Goal: Information Seeking & Learning: Learn about a topic

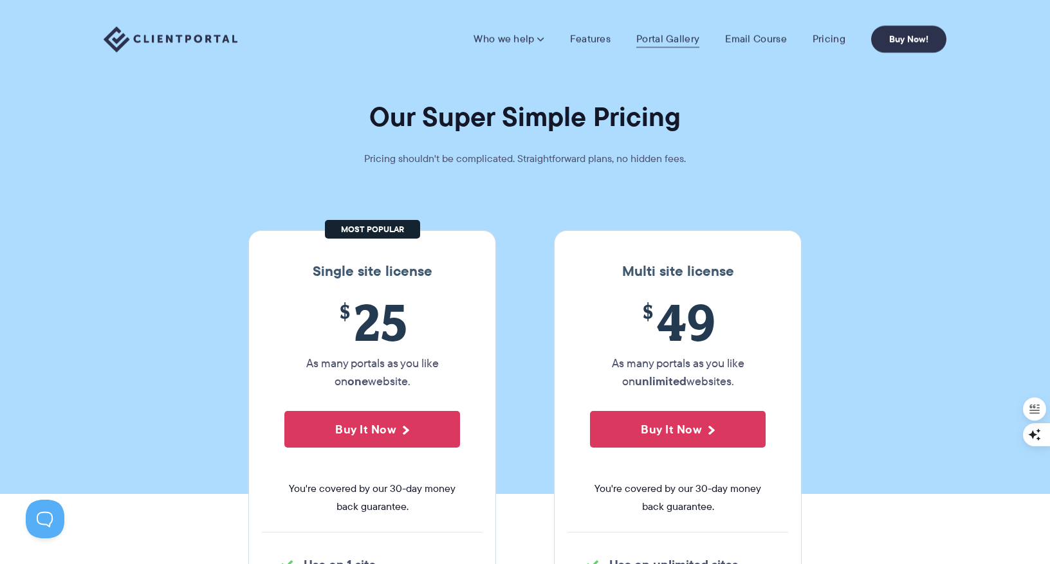
click at [661, 43] on link "Portal Gallery" at bounding box center [667, 39] width 63 height 13
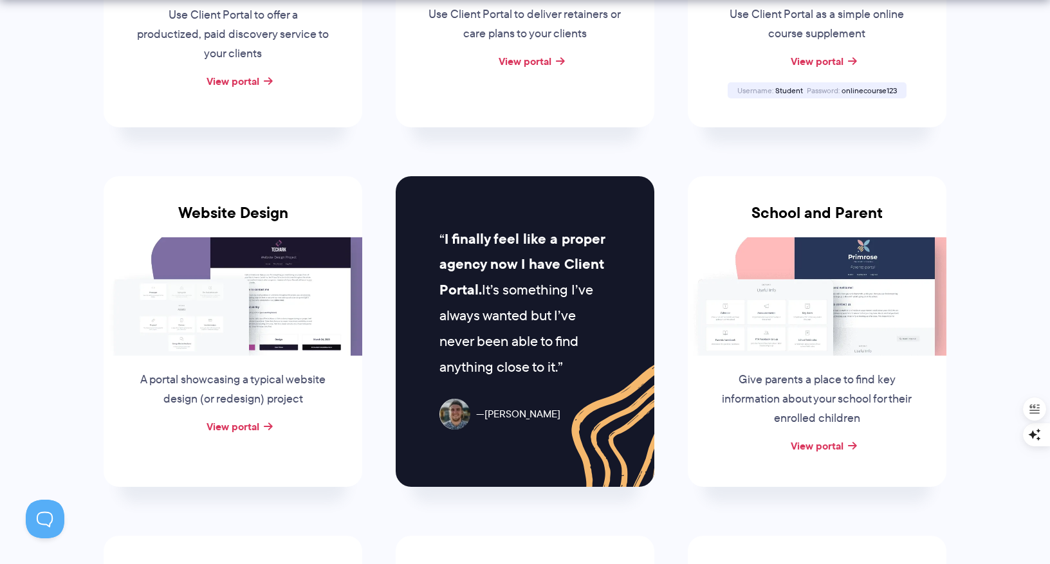
scroll to position [486, 0]
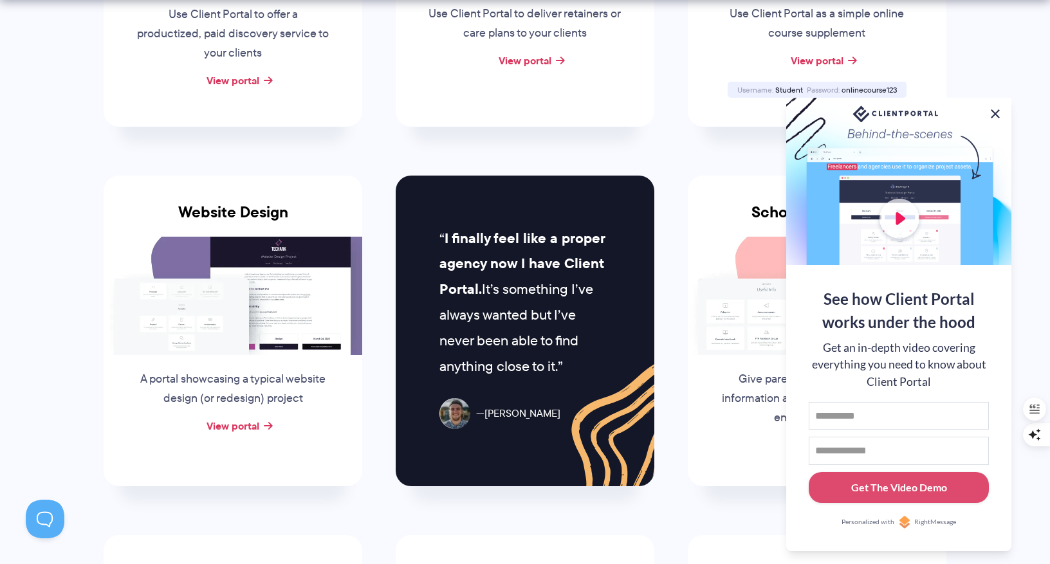
click at [995, 111] on button at bounding box center [994, 113] width 15 height 15
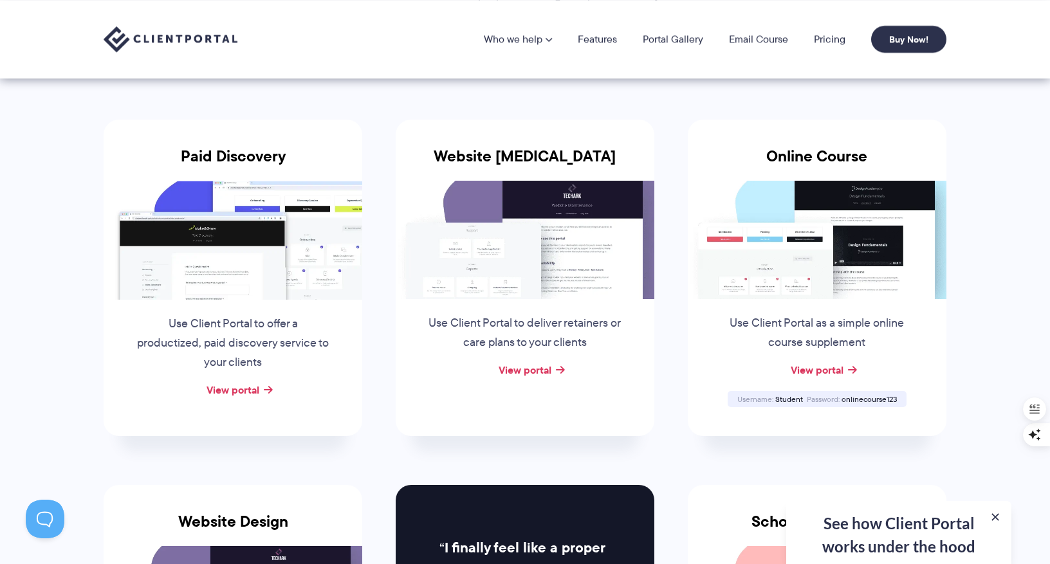
scroll to position [172, 0]
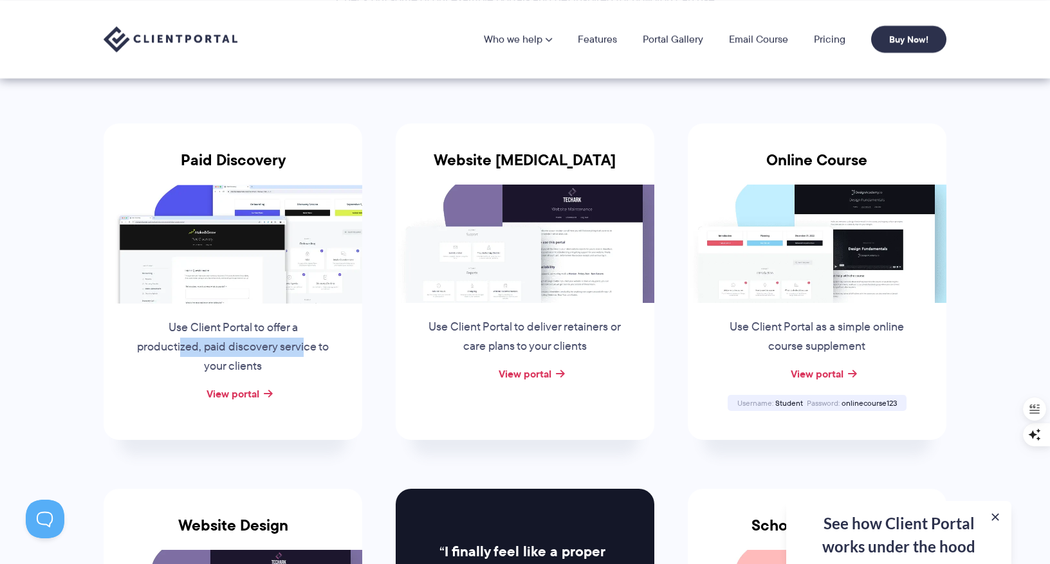
drag, startPoint x: 181, startPoint y: 345, endPoint x: 304, endPoint y: 345, distance: 122.2
click at [304, 345] on p "Use Client Portal to offer a productized, paid discovery service to your clients" at bounding box center [233, 347] width 196 height 58
click at [230, 365] on p "Use Client Portal to offer a productized, paid discovery service to your clients" at bounding box center [233, 347] width 196 height 58
click at [237, 395] on link "View portal" at bounding box center [233, 393] width 53 height 15
drag, startPoint x: 517, startPoint y: 331, endPoint x: 565, endPoint y: 333, distance: 48.3
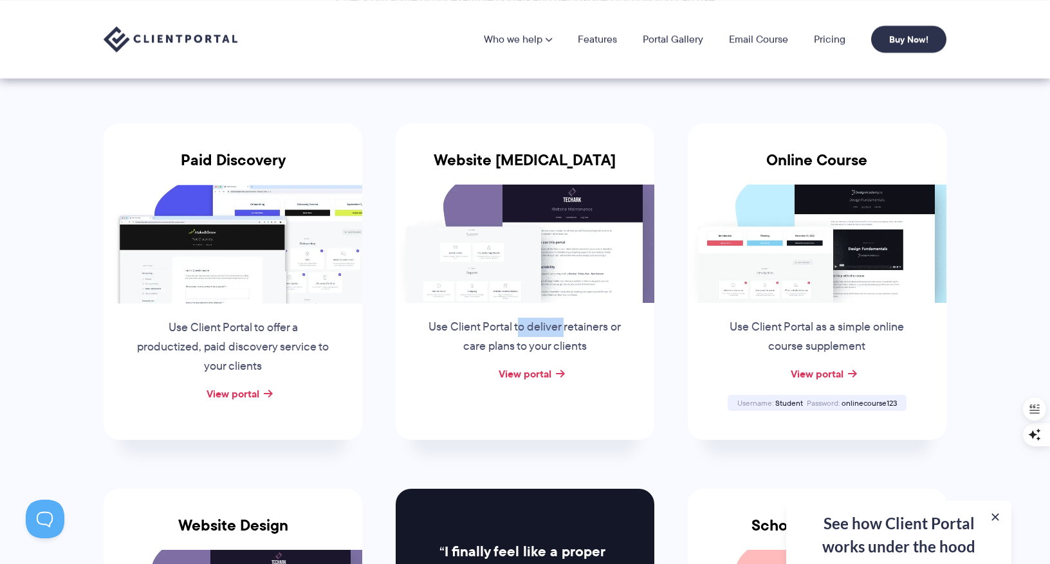
click at [565, 333] on p "Use Client Portal to deliver retainers or care plans to your clients" at bounding box center [525, 337] width 196 height 39
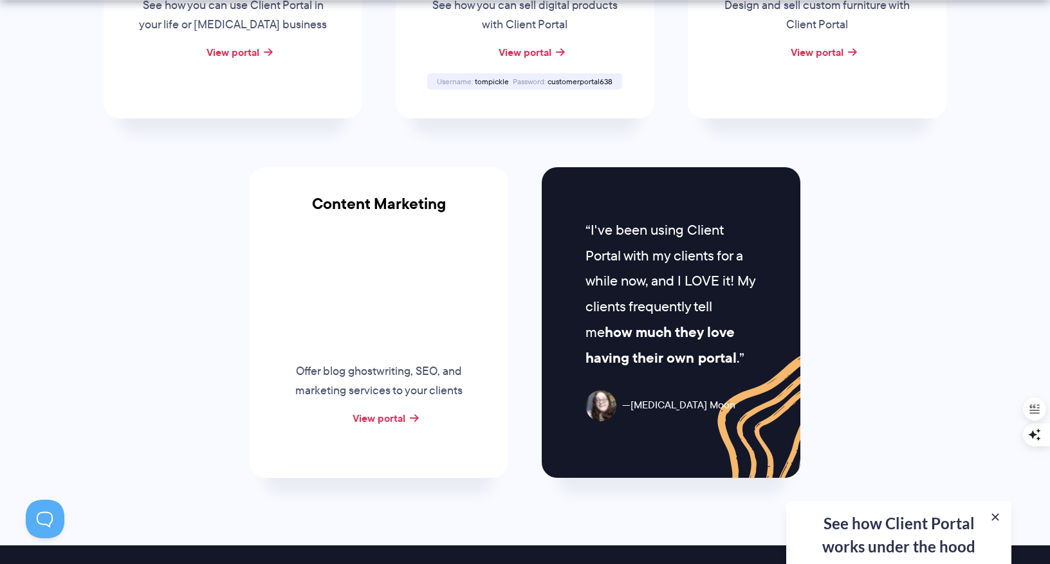
scroll to position [1222, 0]
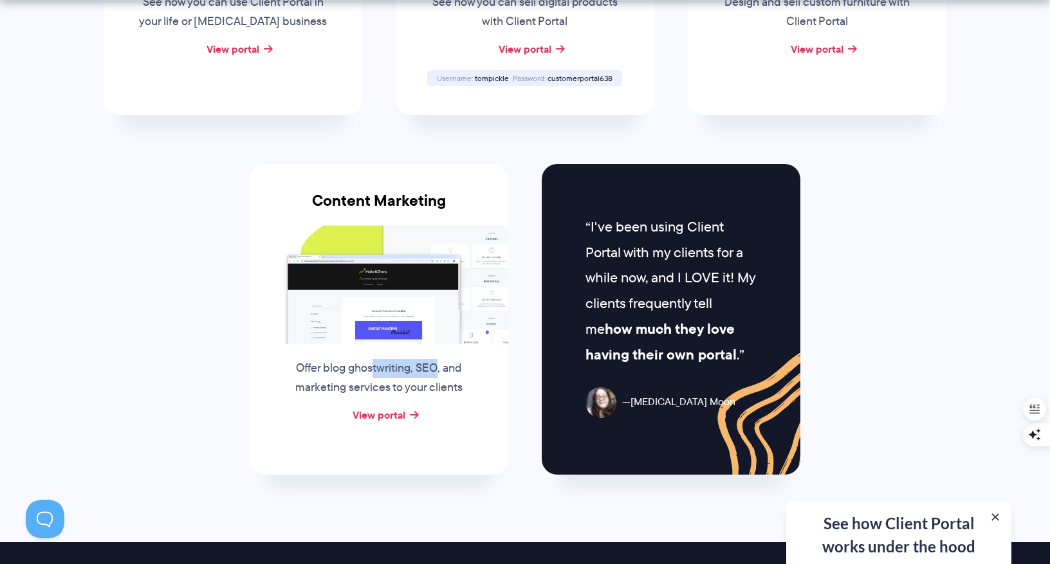
drag, startPoint x: 373, startPoint y: 361, endPoint x: 439, endPoint y: 361, distance: 66.3
click at [439, 361] on p "Offer blog ghostwriting, SEO, and marketing services to your clients" at bounding box center [379, 378] width 196 height 39
drag, startPoint x: 313, startPoint y: 381, endPoint x: 479, endPoint y: 381, distance: 165.3
click at [479, 381] on div "Offer blog ghostwriting, SEO, and marketing services to your clients" at bounding box center [378, 375] width 221 height 62
click at [382, 386] on p "Offer blog ghostwriting, SEO, and marketing services to your clients" at bounding box center [379, 378] width 196 height 39
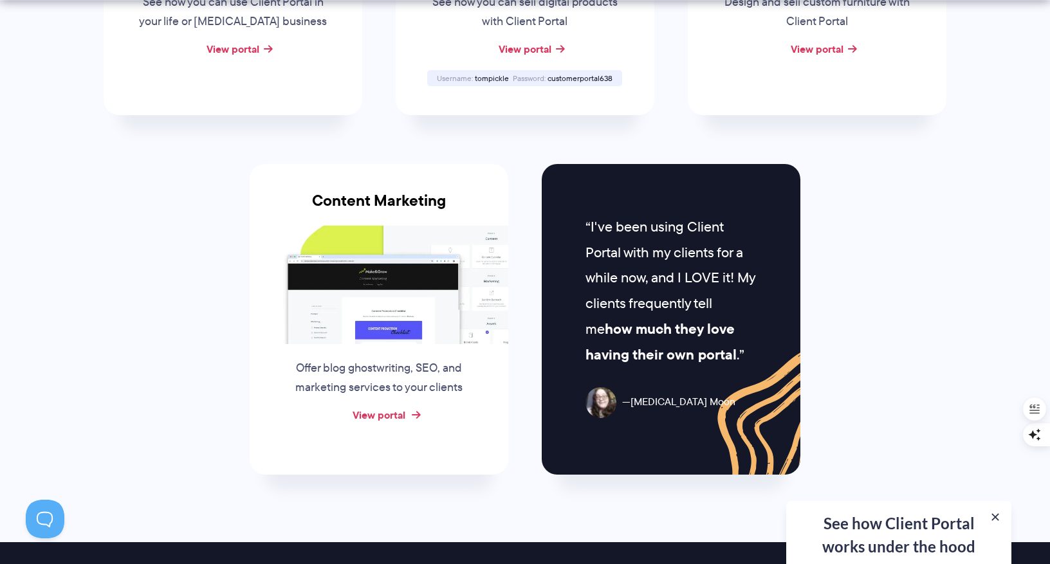
click at [381, 417] on link "View portal" at bounding box center [379, 414] width 53 height 15
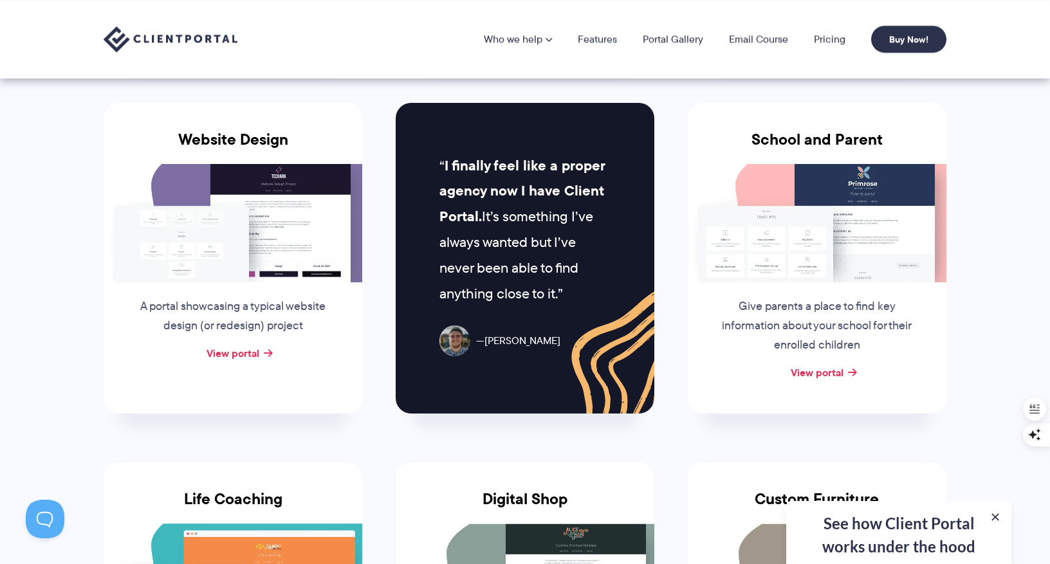
scroll to position [0, 0]
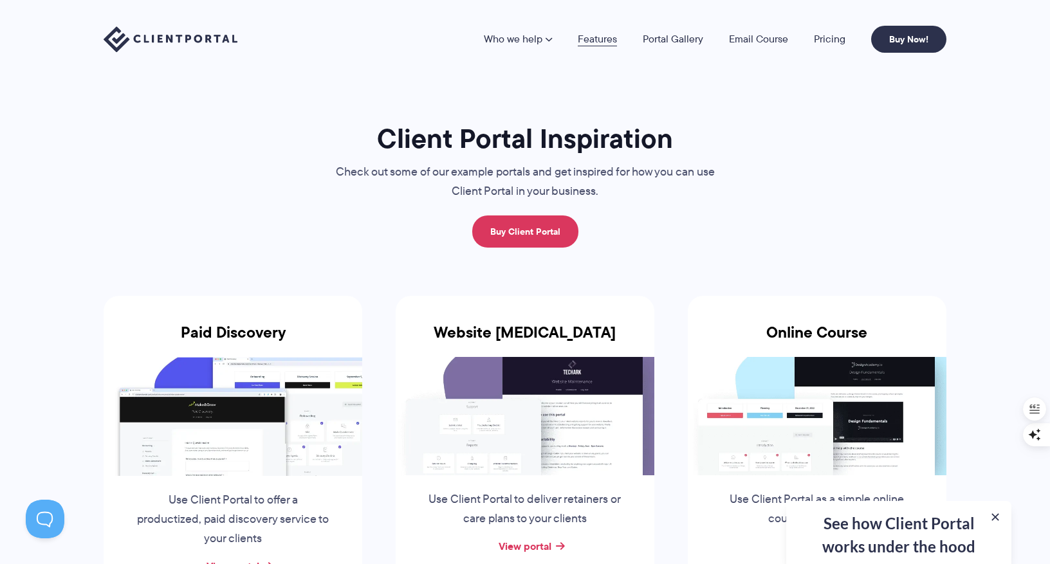
click at [604, 35] on link "Features" at bounding box center [597, 39] width 39 height 10
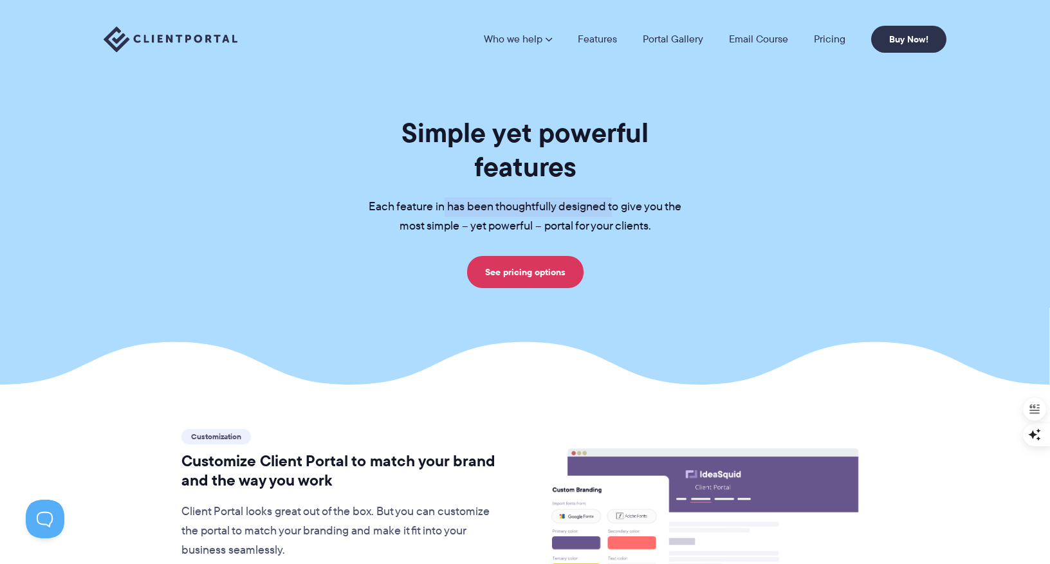
drag, startPoint x: 443, startPoint y: 172, endPoint x: 611, endPoint y: 170, distance: 167.3
click at [611, 197] on p "Each feature in has been thoughtfully designed to give you the most simple – ye…" at bounding box center [525, 216] width 354 height 39
drag, startPoint x: 515, startPoint y: 198, endPoint x: 541, endPoint y: 198, distance: 25.7
click at [538, 198] on p "Each feature in has been thoughtfully designed to give you the most simple – ye…" at bounding box center [525, 216] width 354 height 39
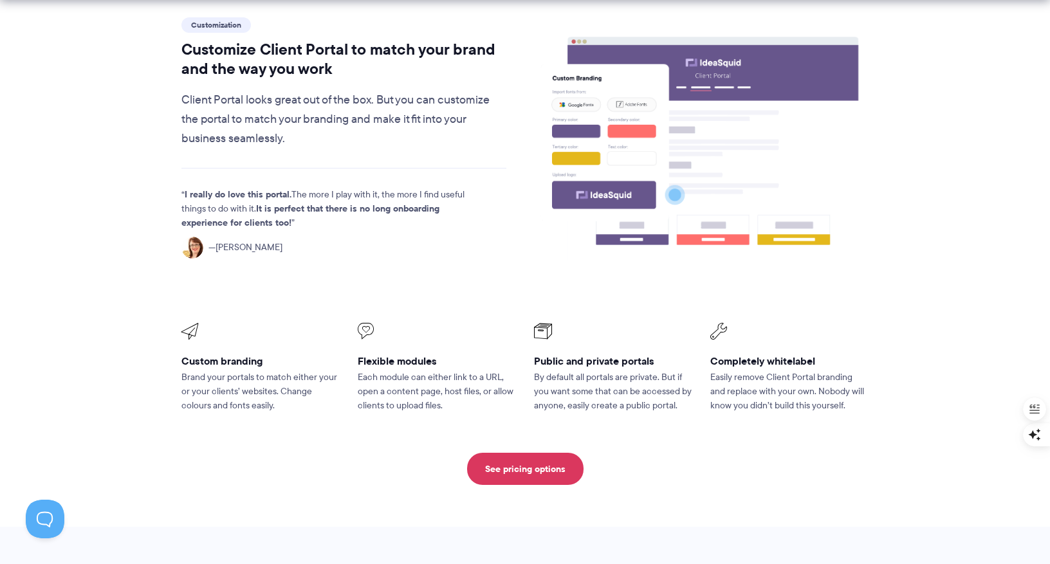
scroll to position [410, 0]
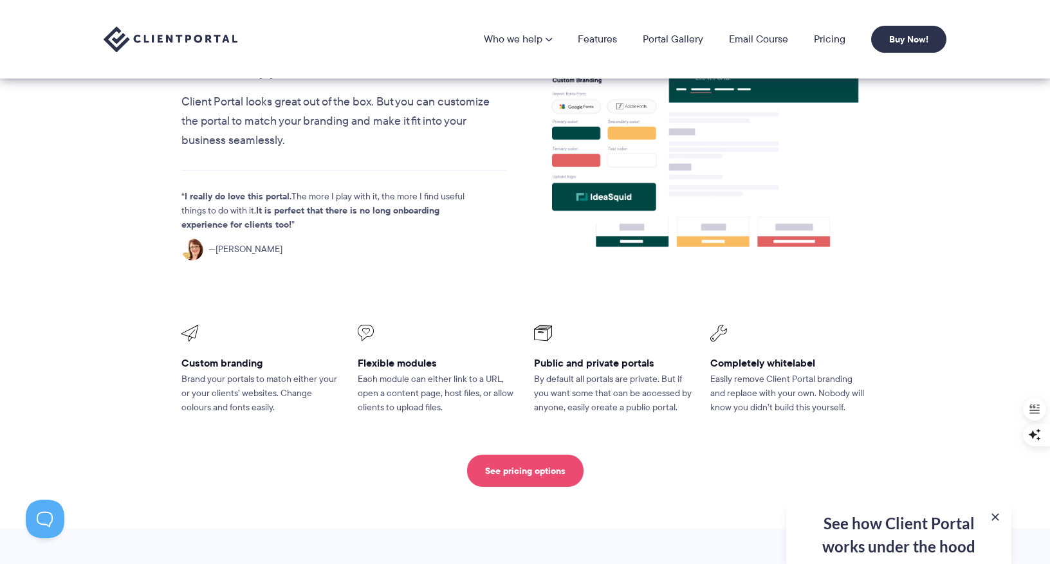
click at [525, 455] on link "See pricing options" at bounding box center [525, 471] width 116 height 32
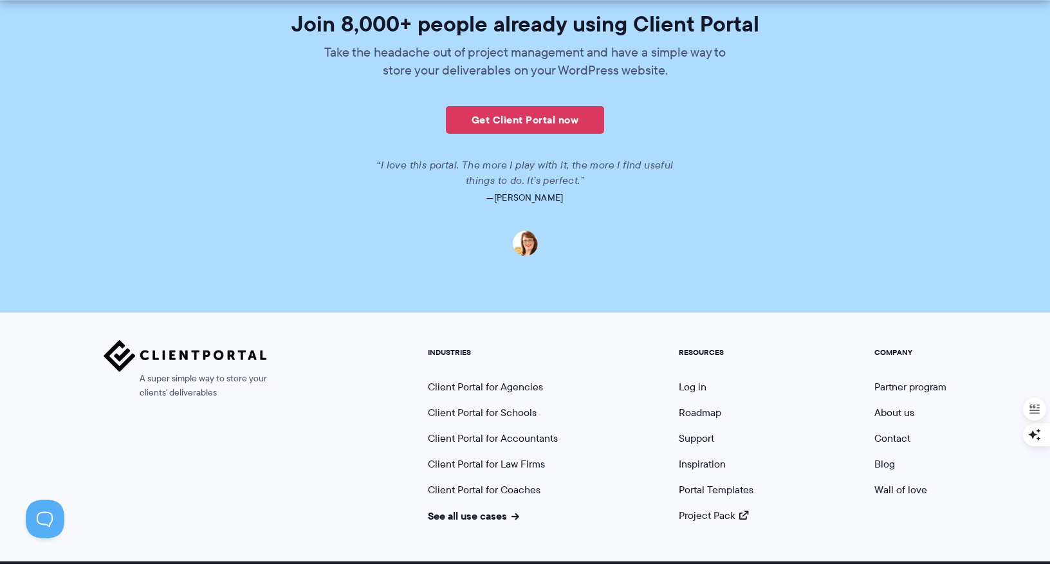
scroll to position [3165, 0]
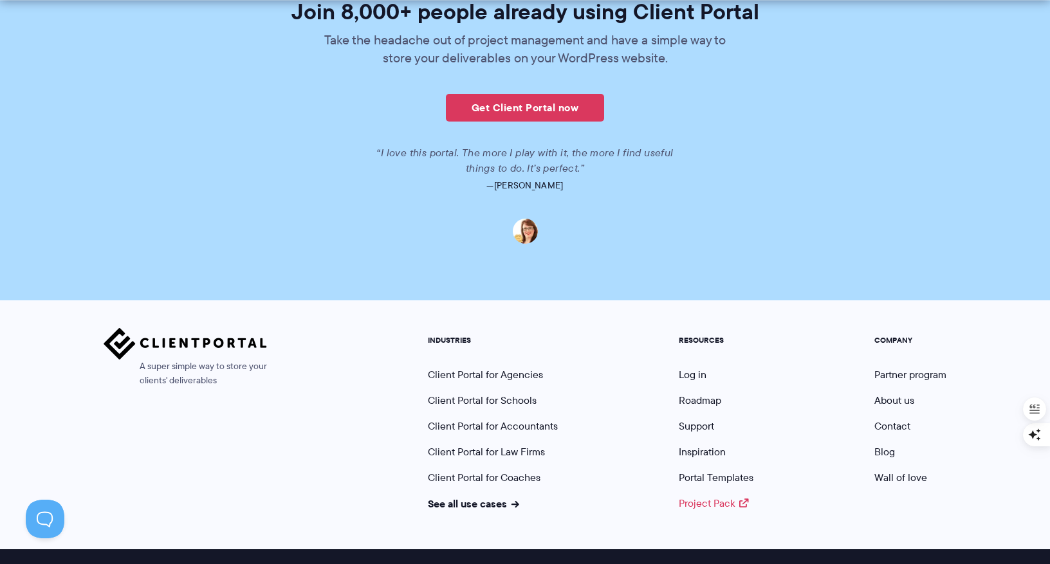
click at [691, 496] on link "Project Pack" at bounding box center [713, 503] width 69 height 15
click at [697, 470] on link "Portal Templates" at bounding box center [716, 477] width 75 height 15
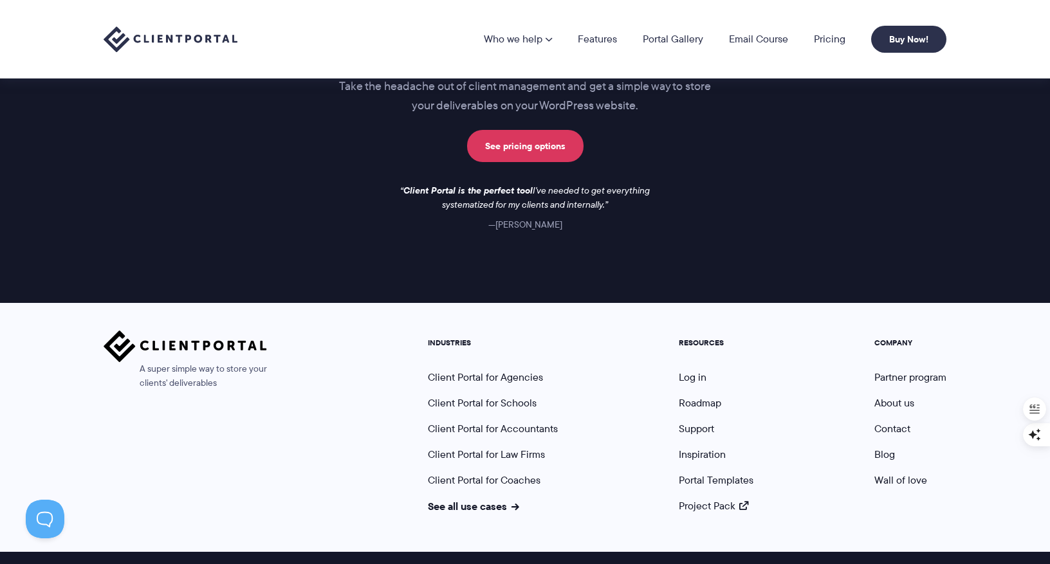
scroll to position [1103, 0]
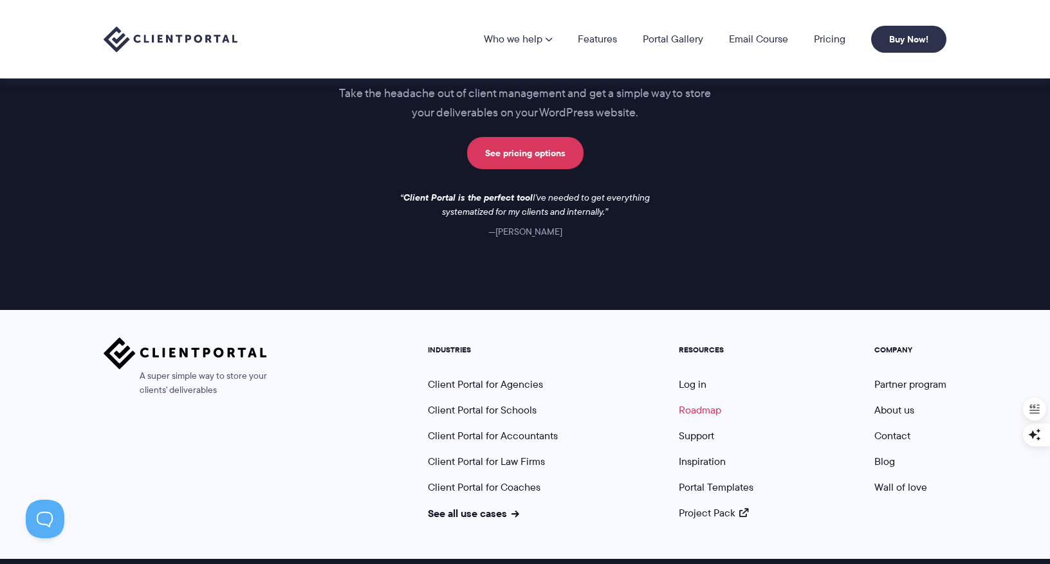
click at [691, 406] on link "Roadmap" at bounding box center [700, 410] width 42 height 15
